Goal: Task Accomplishment & Management: Use online tool/utility

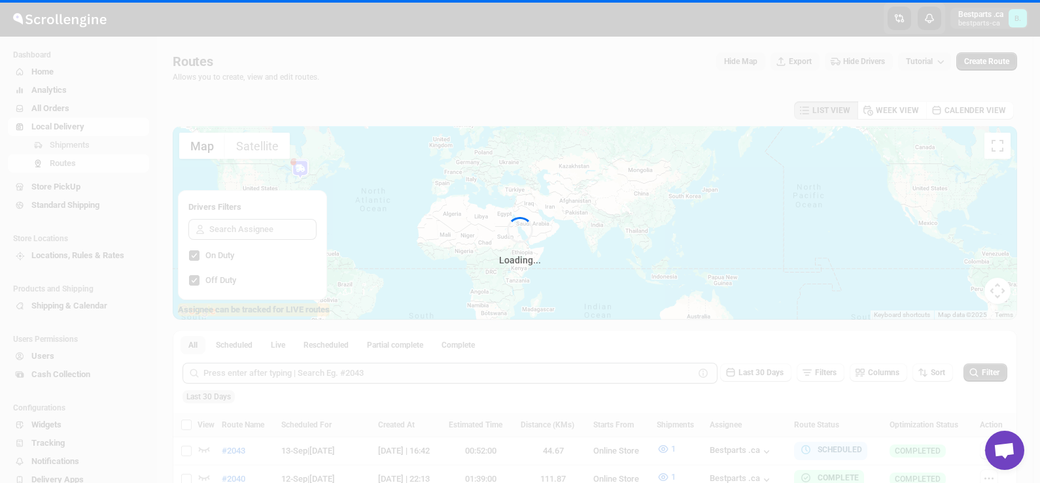
scroll to position [1688, 0]
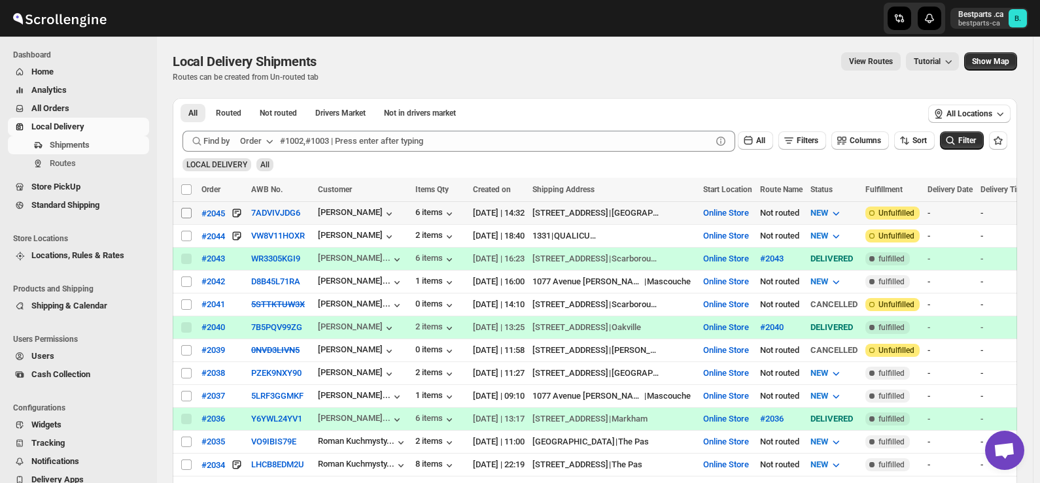
click at [185, 216] on input "Select shipment" at bounding box center [186, 213] width 10 height 10
checkbox input "true"
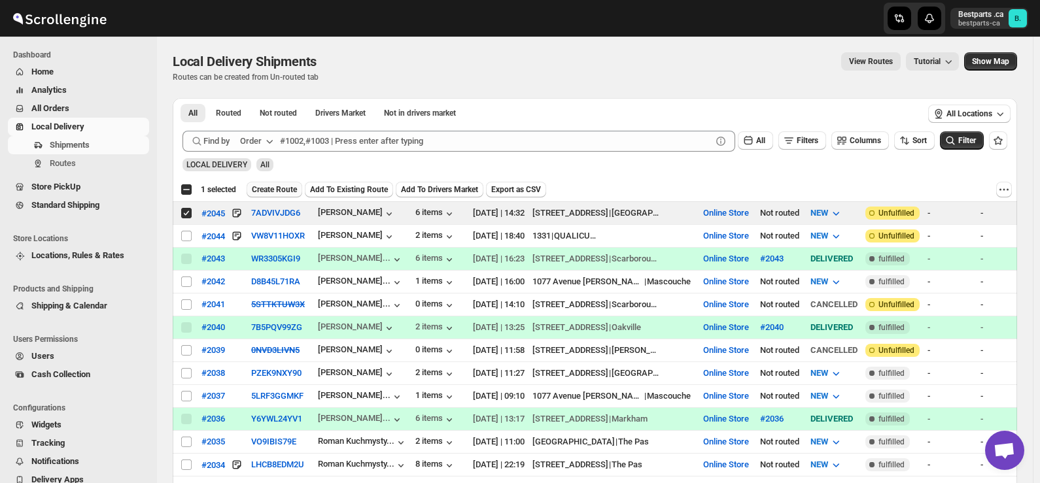
click at [273, 186] on span "Create Route" at bounding box center [274, 189] width 45 height 10
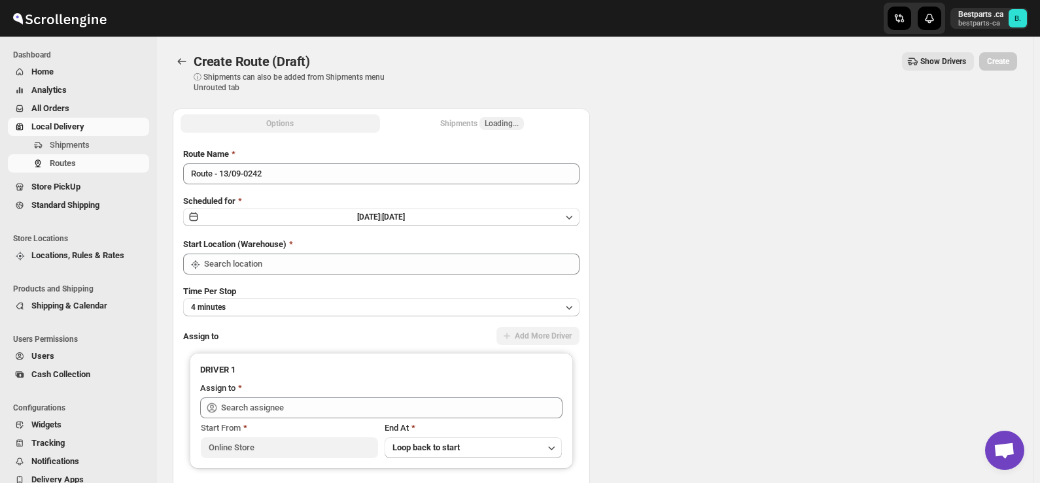
type input "Online Store"
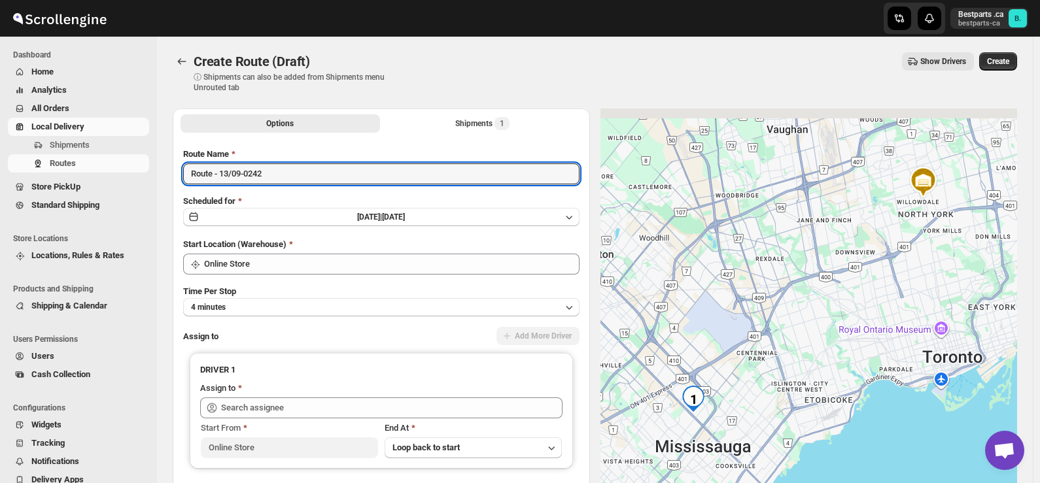
drag, startPoint x: 43, startPoint y: 158, endPoint x: 8, endPoint y: 154, distance: 34.8
click at [8, 154] on div "Skip to content Bestparts .ca bestparts-ca B. Dashboard Home Analytics All Orde…" at bounding box center [520, 309] width 1040 height 618
paste input "[PERSON_NAME] [STREET_ADDRESS] [PHONE_NUMBER]"
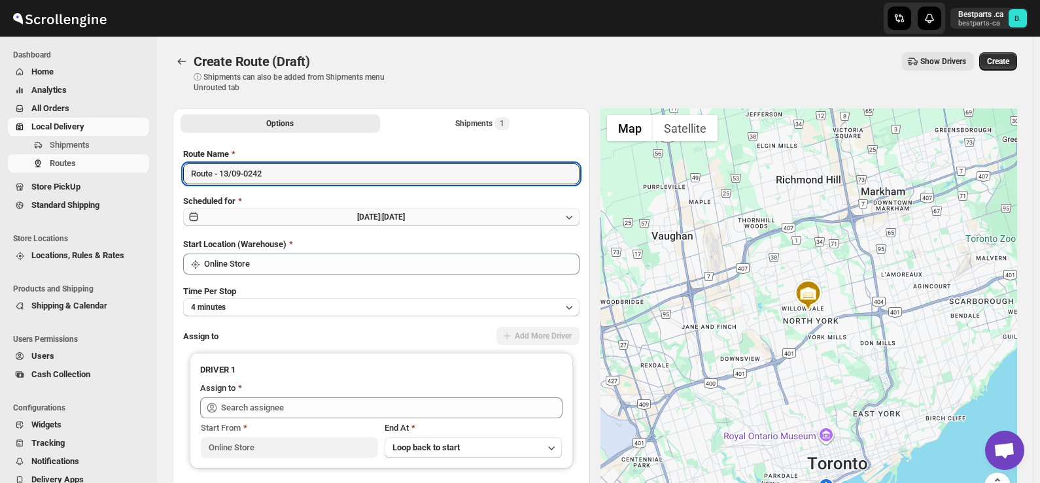
paste input "#2045"
type input "#2045"
click at [363, 218] on span "[DATE] |" at bounding box center [369, 217] width 25 height 9
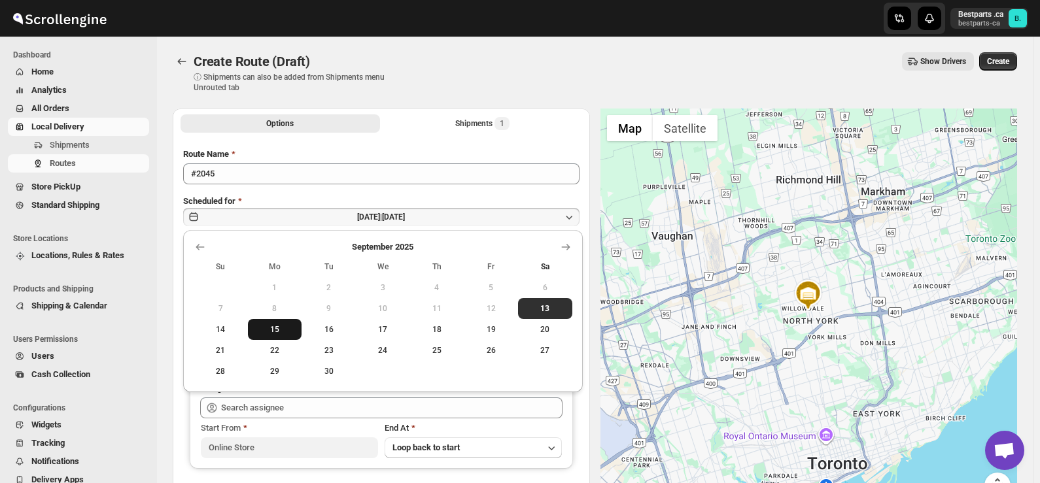
click at [257, 328] on span "15" at bounding box center [275, 329] width 44 height 10
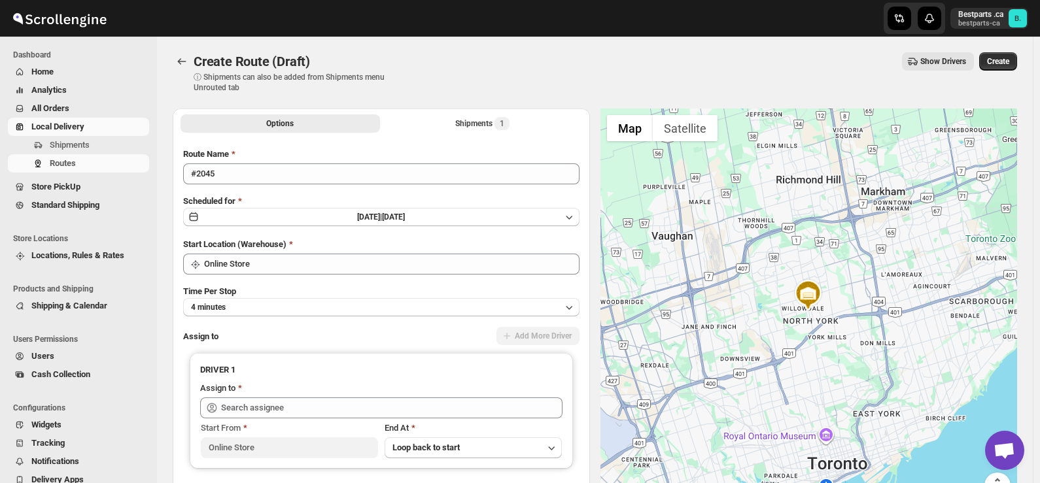
click at [547, 72] on div "Create Route (Draft) ⓘ Shipments can also be added from Shipments menu Unrouted…" at bounding box center [595, 72] width 844 height 41
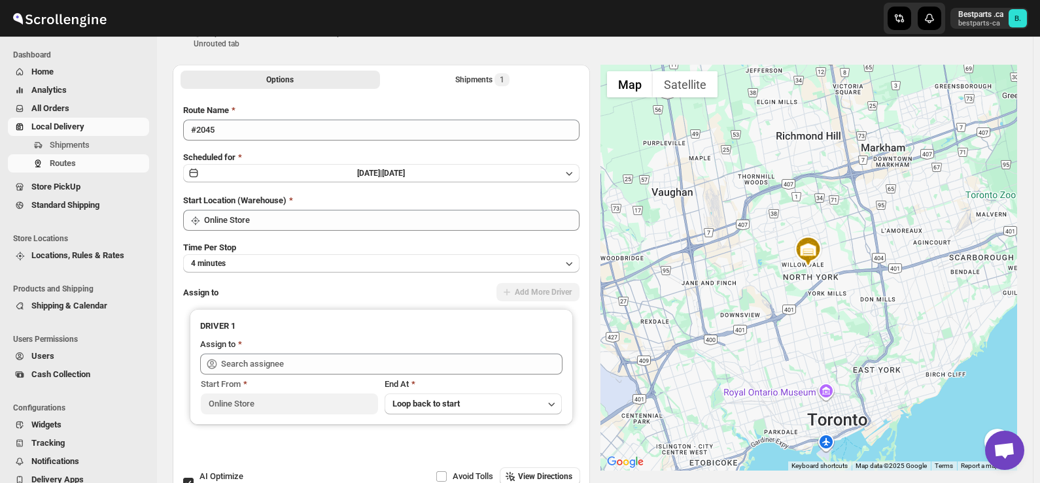
scroll to position [65, 0]
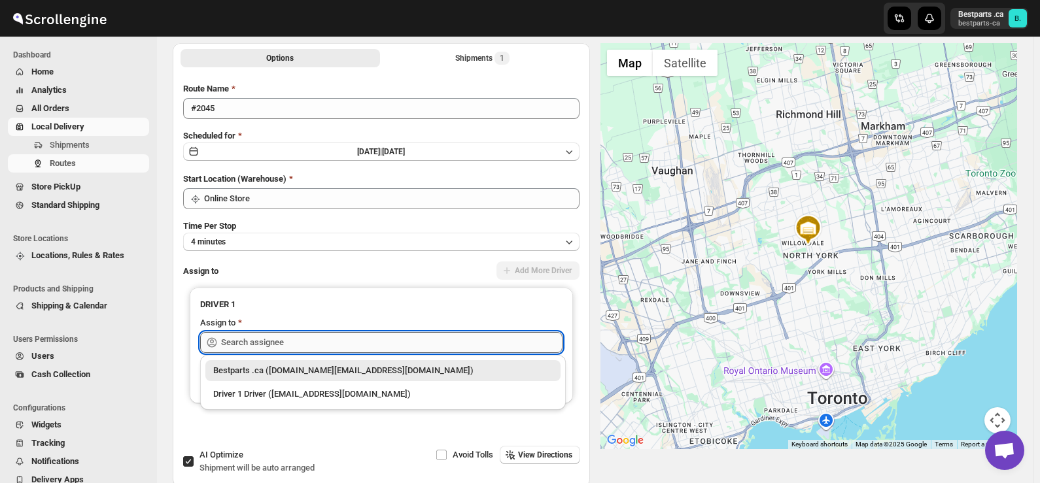
click at [323, 347] on input "text" at bounding box center [391, 342] width 341 height 21
click at [288, 374] on div "Bestparts .ca ([DOMAIN_NAME][EMAIL_ADDRESS][DOMAIN_NAME])" at bounding box center [382, 370] width 339 height 13
type input "Bestparts .ca ([DOMAIN_NAME][EMAIL_ADDRESS][DOMAIN_NAME])"
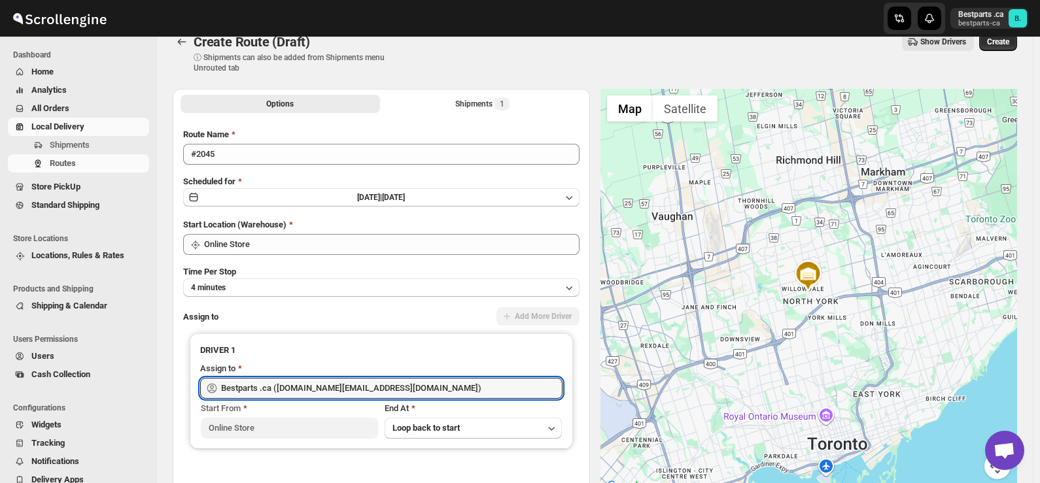
scroll to position [0, 0]
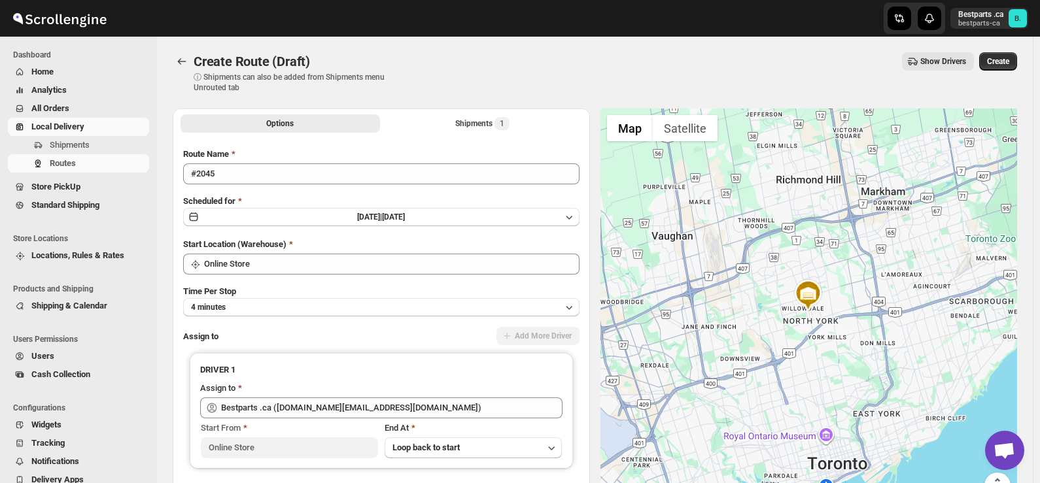
click at [548, 78] on div "Create Route (Draft) ⓘ Shipments can also be added from Shipments menu Unrouted…" at bounding box center [595, 72] width 844 height 41
click at [1008, 60] on span "Create" at bounding box center [998, 61] width 22 height 10
